Goal: Information Seeking & Learning: Check status

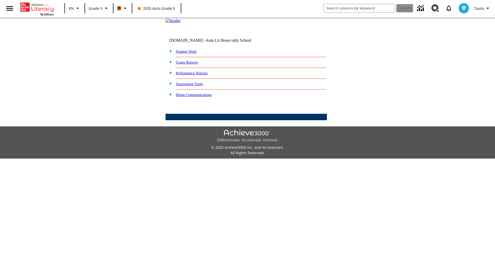
click at [197, 75] on link "Performance Reports" at bounding box center [192, 73] width 32 height 4
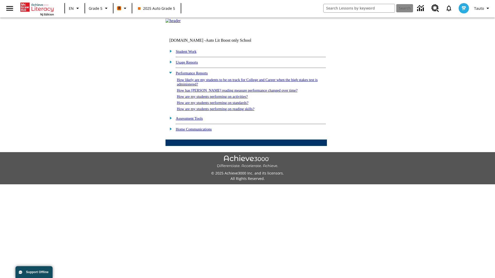
click at [221, 111] on link "How are my students performing on reading skills?" at bounding box center [216, 109] width 78 height 4
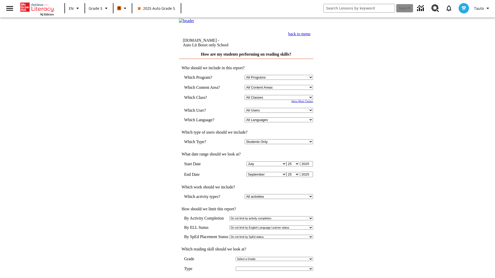
click at [280, 100] on select "Select a Class: All Classes 2025 Auto Grade 5 OL 2025 Auto Grade 6" at bounding box center [278, 97] width 68 height 5
select select "11133131"
click at [280, 113] on select "All Users Cat, Sautoen Cat, Sautoes Cat1, Sautoss Donotlogin, Sautoen Twoschool…" at bounding box center [278, 110] width 68 height 5
select select "21437107"
